Goal: Find specific page/section: Find specific page/section

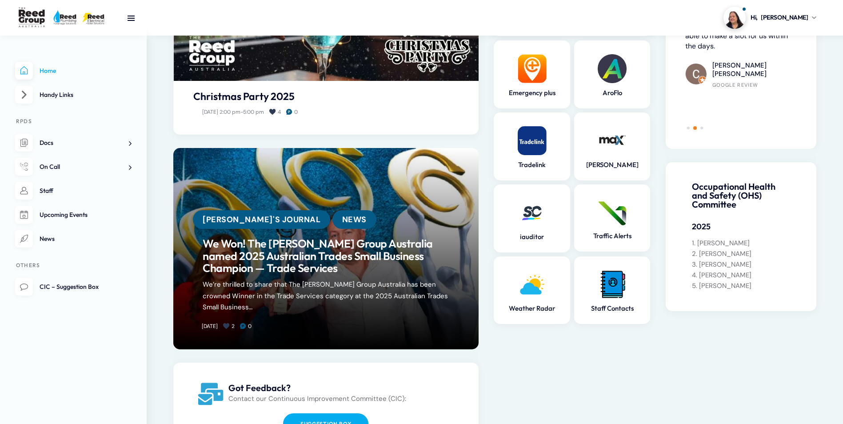
scroll to position [133, 0]
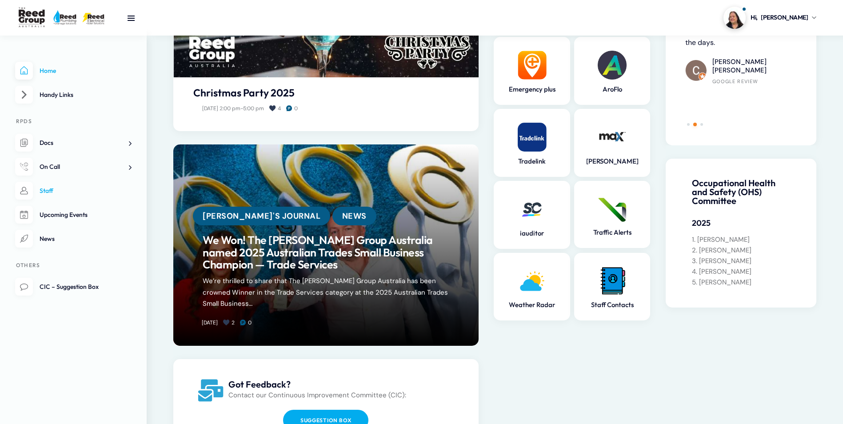
click at [75, 194] on link "Staff" at bounding box center [73, 191] width 116 height 18
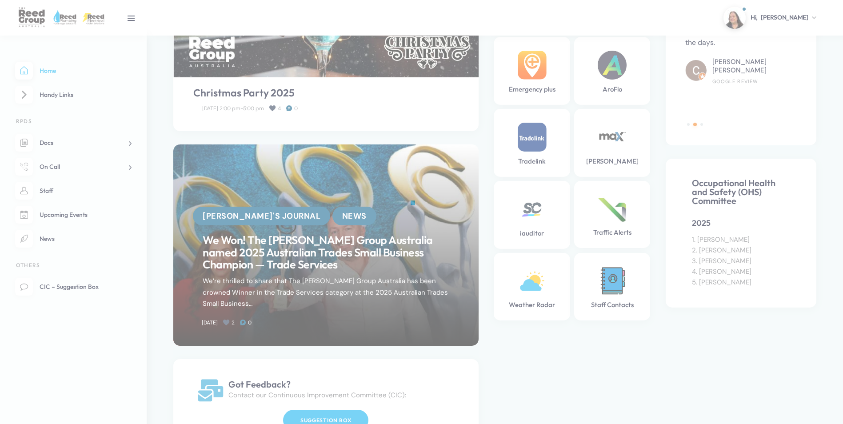
click at [64, 156] on div at bounding box center [421, 212] width 843 height 424
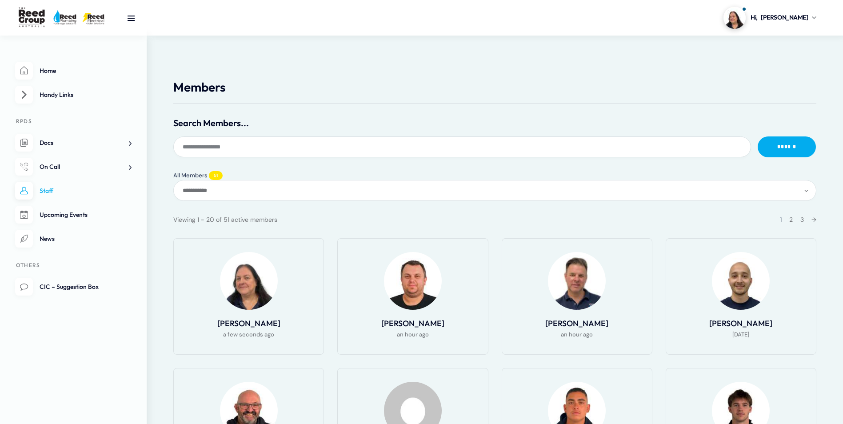
click at [58, 167] on span "On Call" at bounding box center [50, 167] width 20 height 8
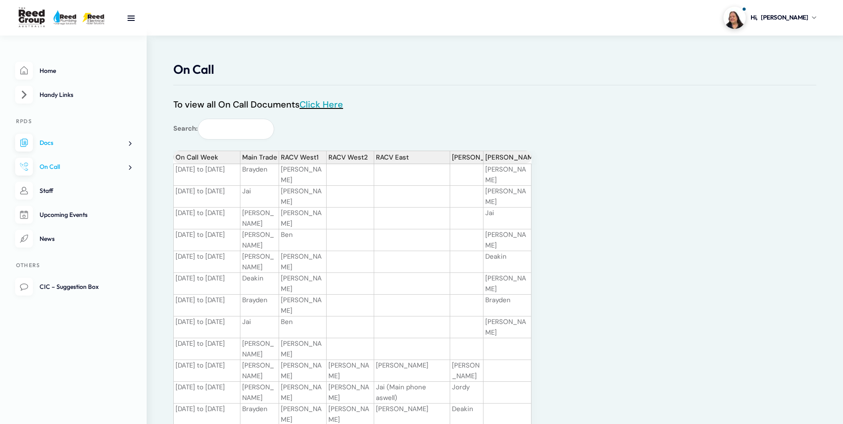
click at [325, 106] on link "Click Here" at bounding box center [322, 105] width 44 height 12
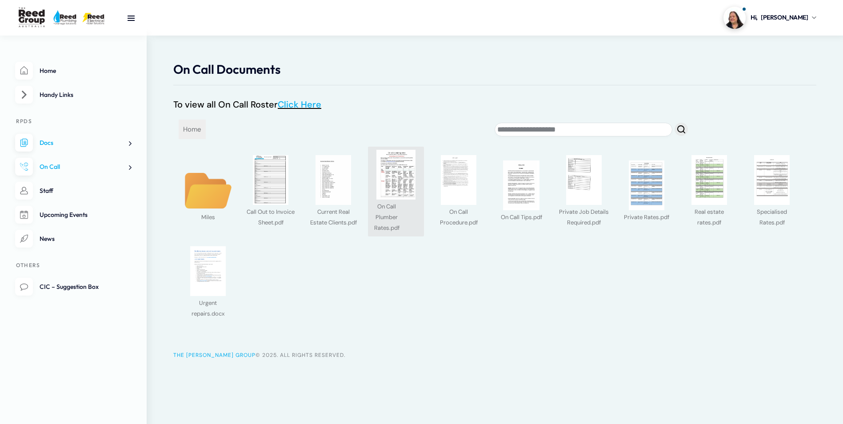
click at [393, 176] on img at bounding box center [396, 175] width 50 height 50
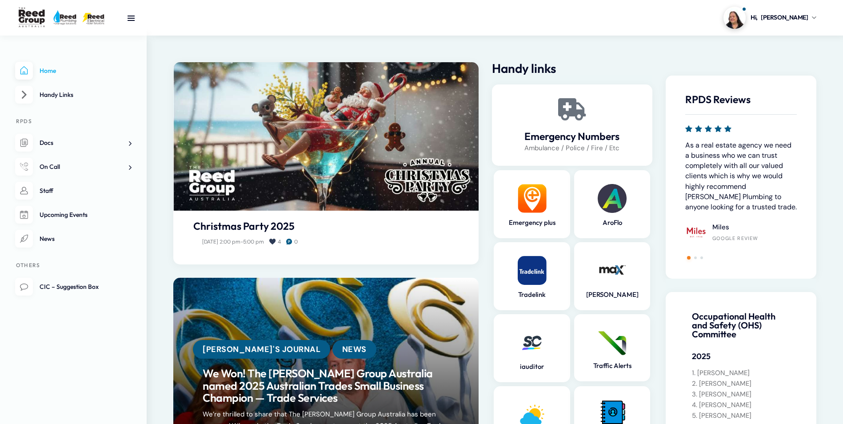
click at [65, 162] on link "On Call" at bounding box center [73, 167] width 116 height 18
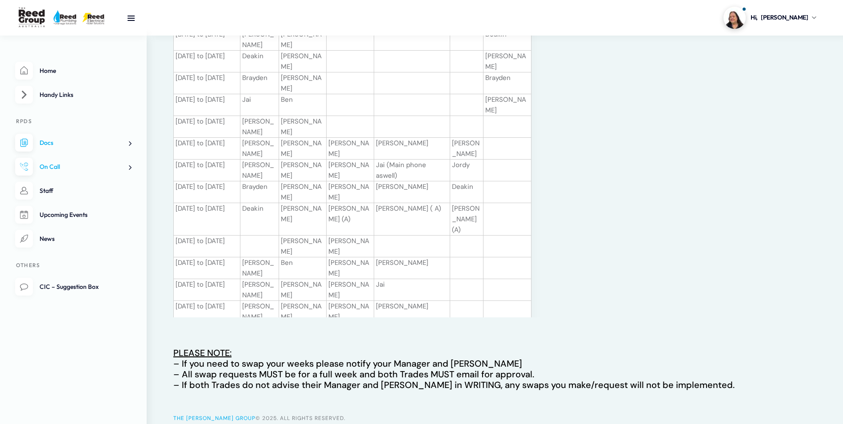
scroll to position [256, 0]
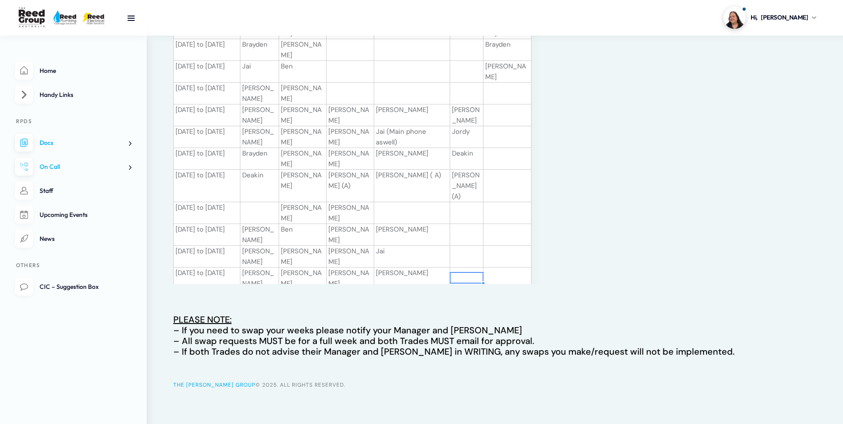
click at [529, 283] on div "On Call Week Main Trade RACV West1 RACV West2 RACV East Melton Jetter Backup 02…" at bounding box center [352, 89] width 358 height 389
drag, startPoint x: 493, startPoint y: 211, endPoint x: 673, endPoint y: 186, distance: 182.2
click at [673, 186] on div "On Call Week Main Trade RACV West1 RACV West2 RACV East Melton Jetter Backup 02…" at bounding box center [521, 89] width 697 height 389
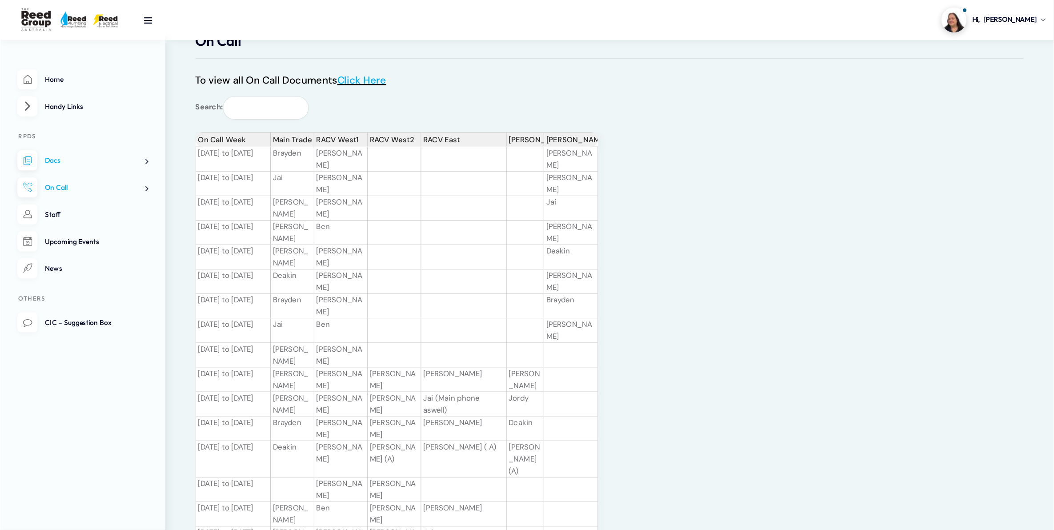
scroll to position [33, 0]
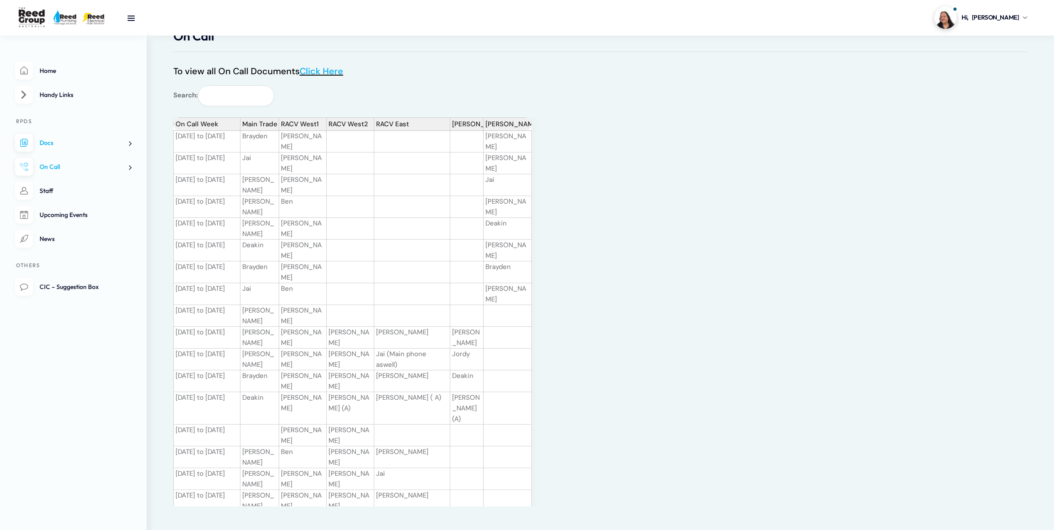
drag, startPoint x: 813, startPoint y: 0, endPoint x: 737, endPoint y: 203, distance: 216.7
click at [737, 203] on div "On Call Week Main Trade RACV West1 RACV West2 RACV East Melton Jetter Backup 02…" at bounding box center [521, 311] width 697 height 389
click at [95, 199] on link "Staff" at bounding box center [73, 191] width 116 height 18
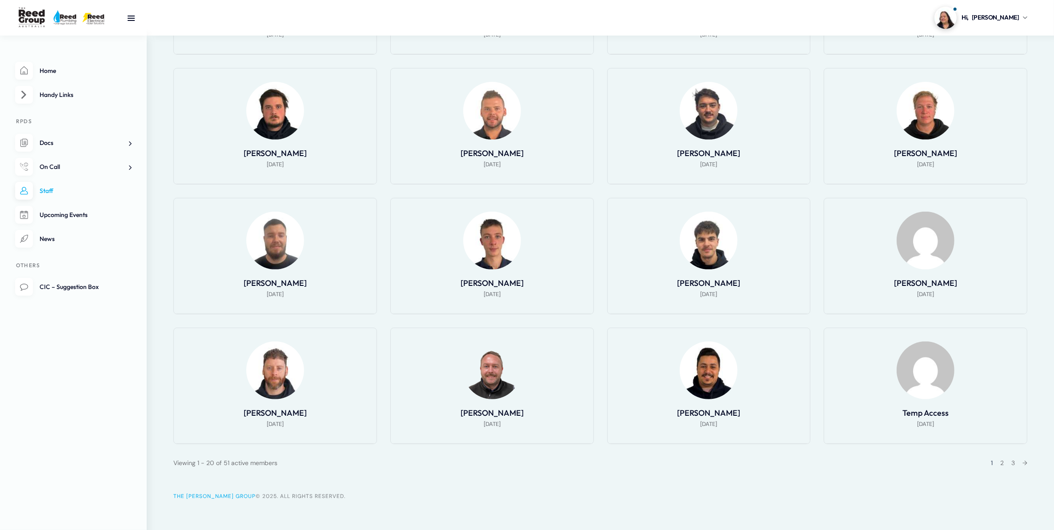
scroll to position [435, 0]
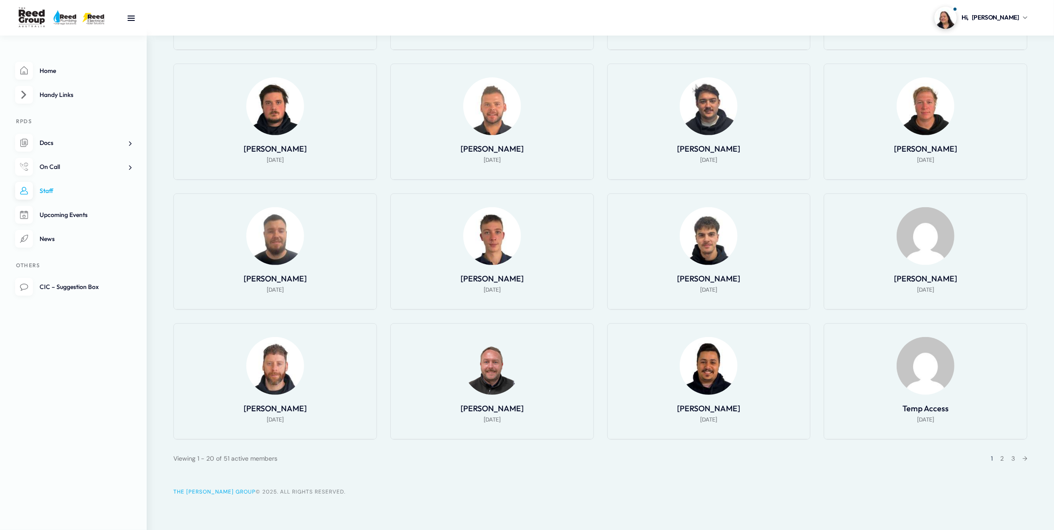
click at [1003, 454] on div "1 2 3 →" at bounding box center [1006, 458] width 42 height 11
click at [1000, 457] on link "2" at bounding box center [1002, 458] width 4 height 8
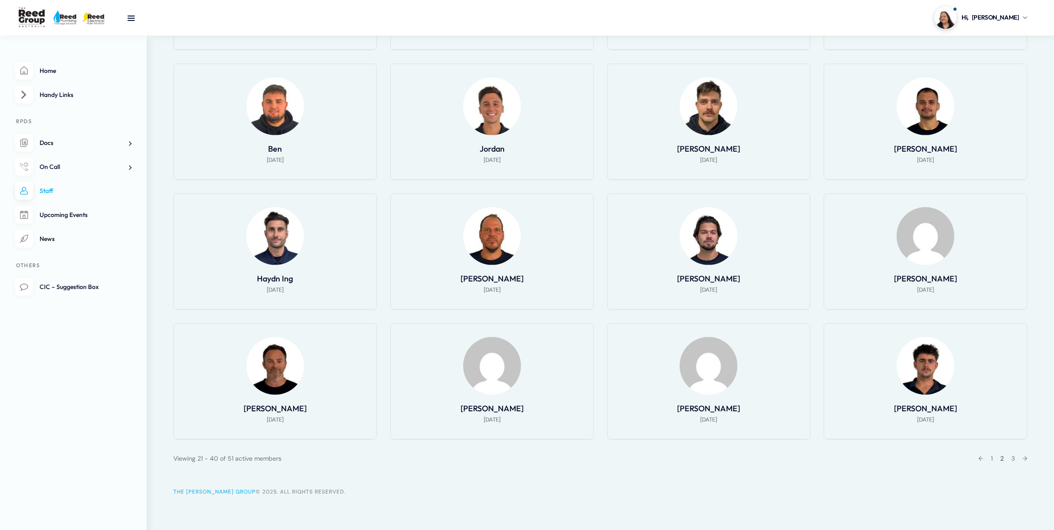
click at [64, 132] on ul "Home Handy Links RPDS Docs AroFlo Rollout Plumbing Regs and Notes Toolbox notes…" at bounding box center [73, 179] width 116 height 235
click at [63, 140] on link "Docs" at bounding box center [73, 143] width 116 height 18
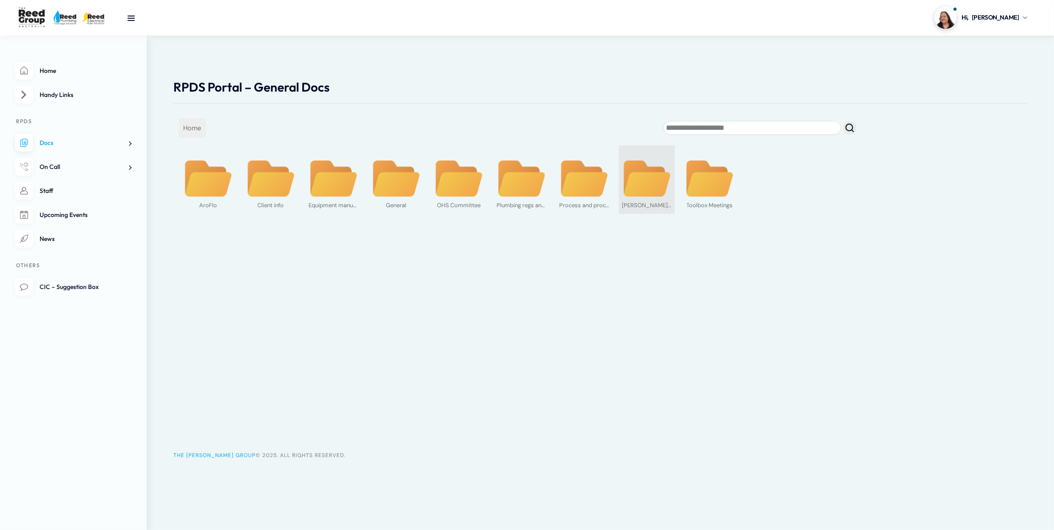
click at [631, 204] on div "[PERSON_NAME] business" at bounding box center [647, 204] width 50 height 12
